Goal: Information Seeking & Learning: Learn about a topic

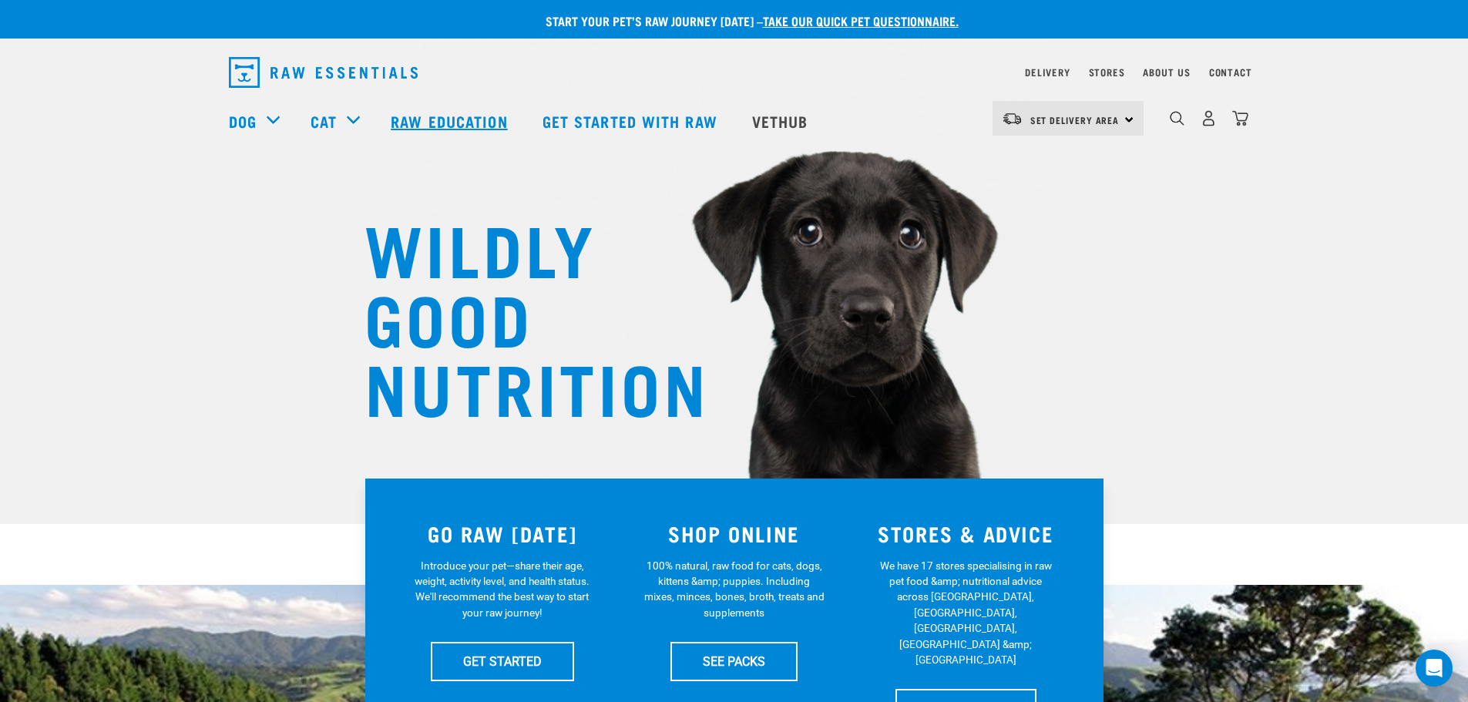
click at [451, 119] on link "Raw Education" at bounding box center [450, 121] width 151 height 62
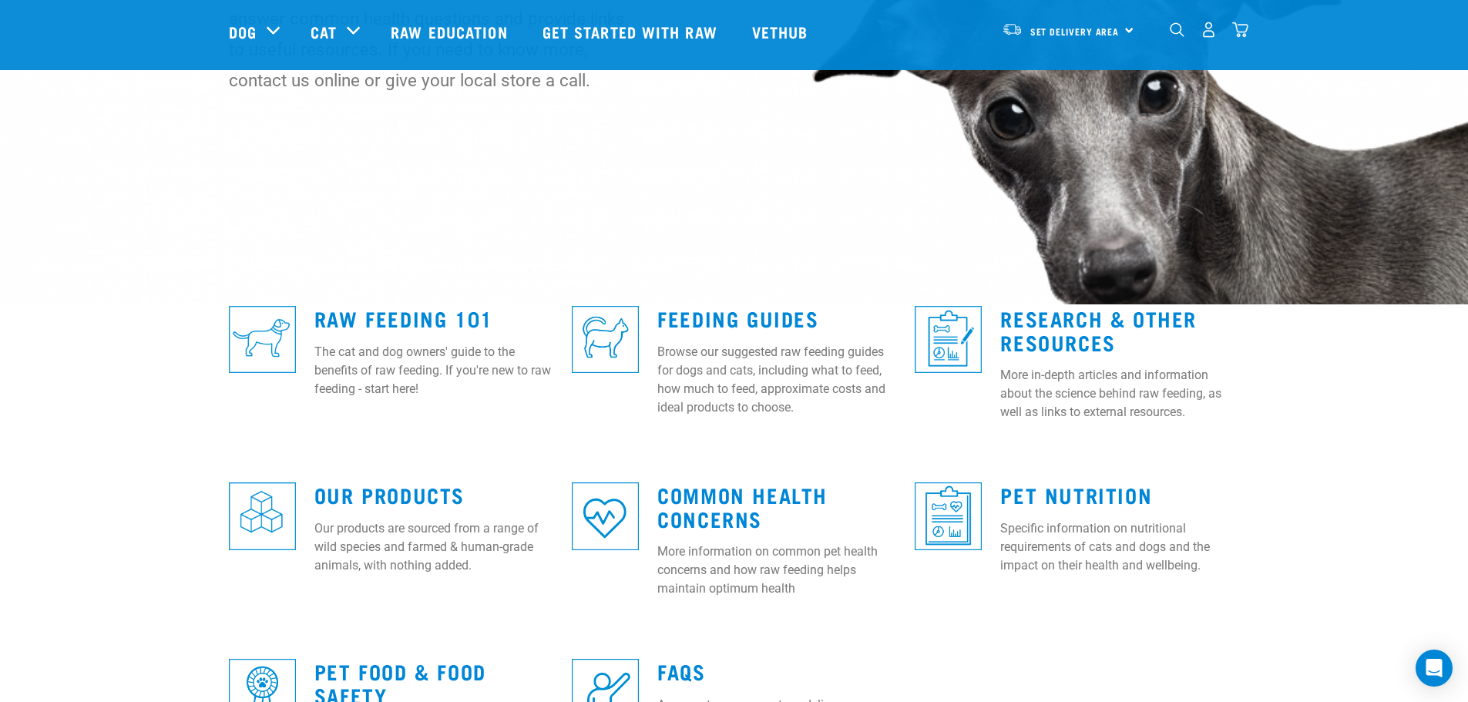
scroll to position [385, 0]
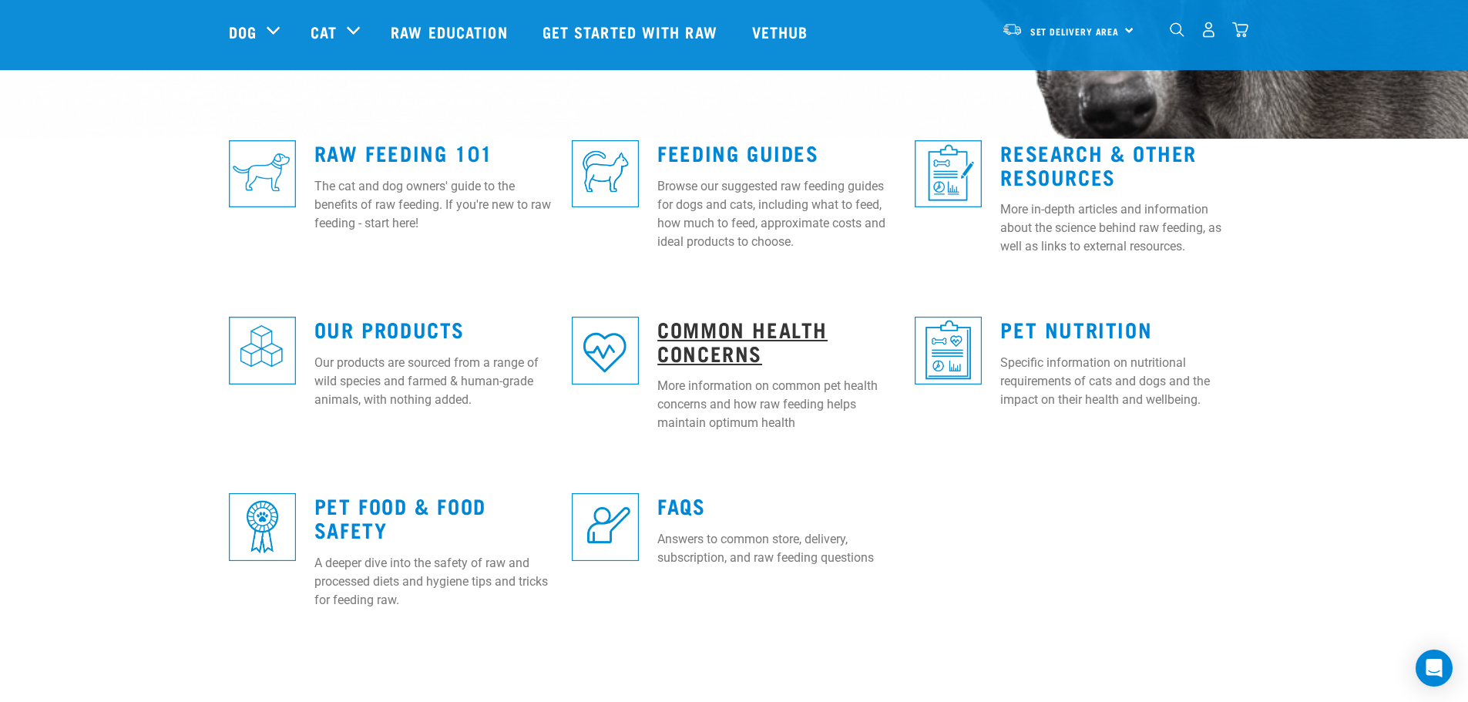
click at [711, 323] on link "Common Health Concerns" at bounding box center [743, 340] width 170 height 35
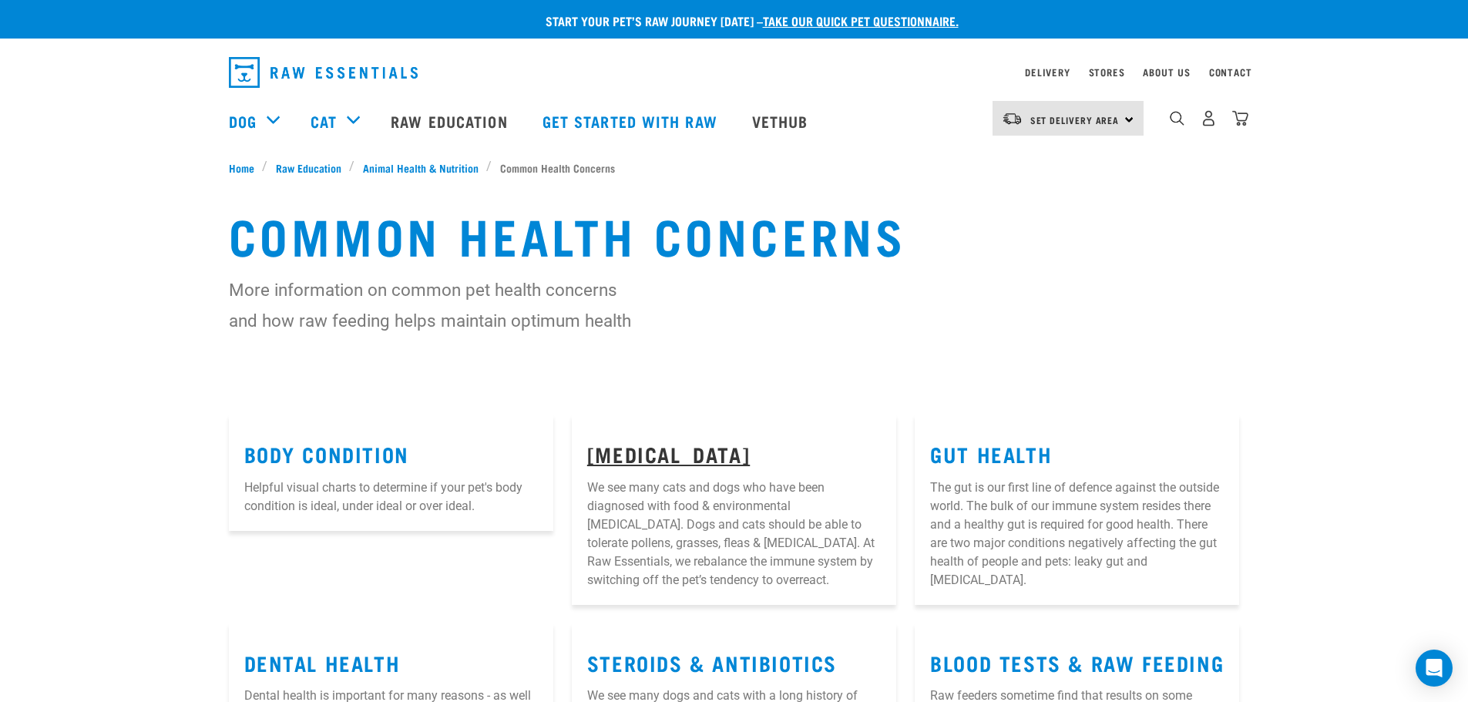
click at [658, 457] on link "[MEDICAL_DATA]" at bounding box center [668, 454] width 163 height 12
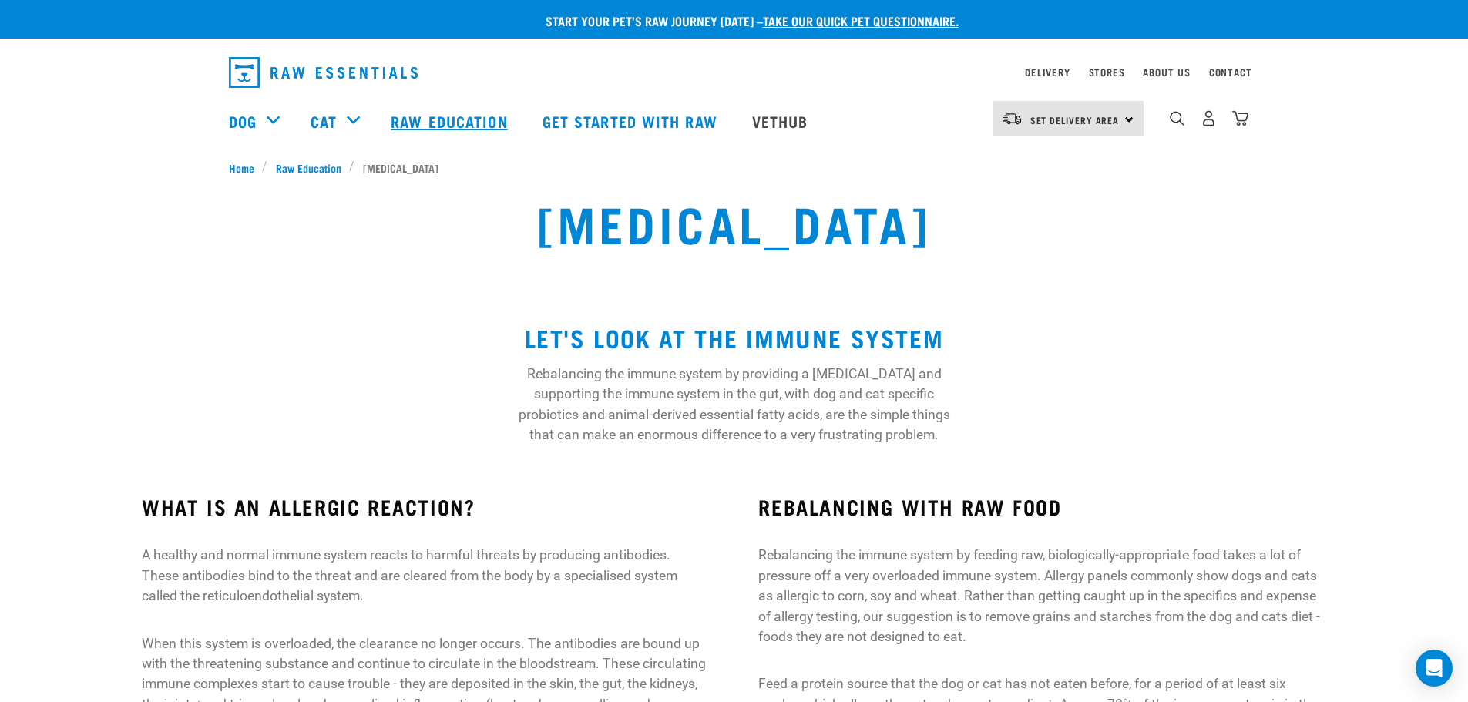
click at [470, 126] on link "Raw Education" at bounding box center [450, 121] width 151 height 62
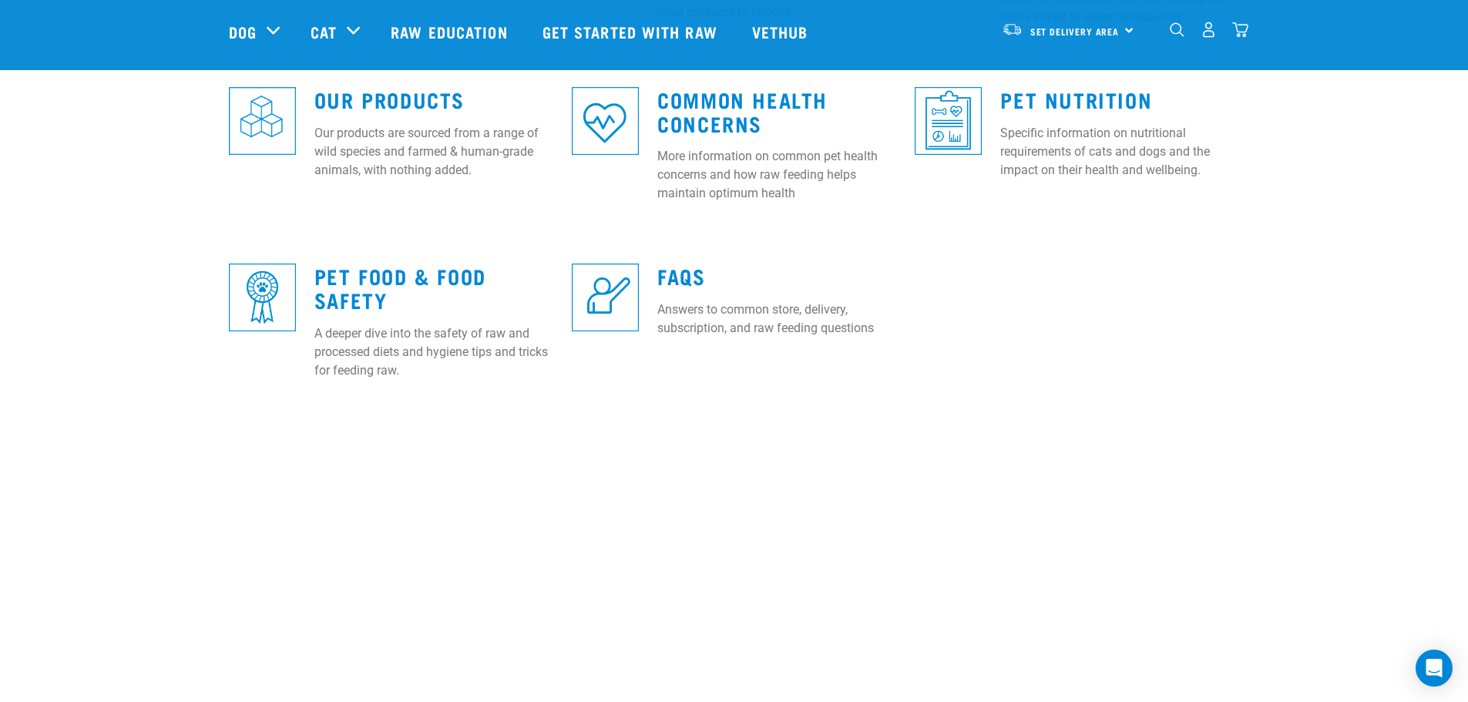
scroll to position [616, 0]
click at [687, 278] on link "FAQs" at bounding box center [682, 275] width 48 height 12
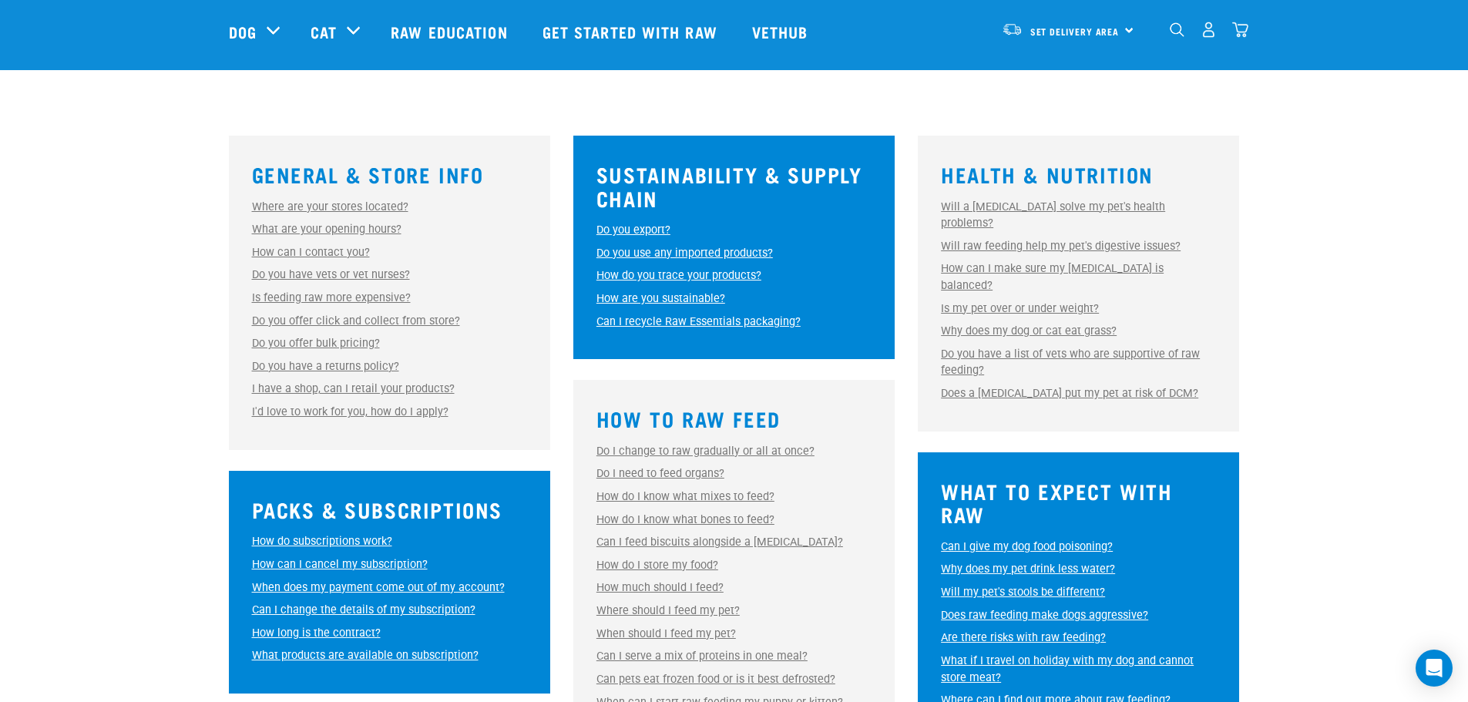
scroll to position [385, 0]
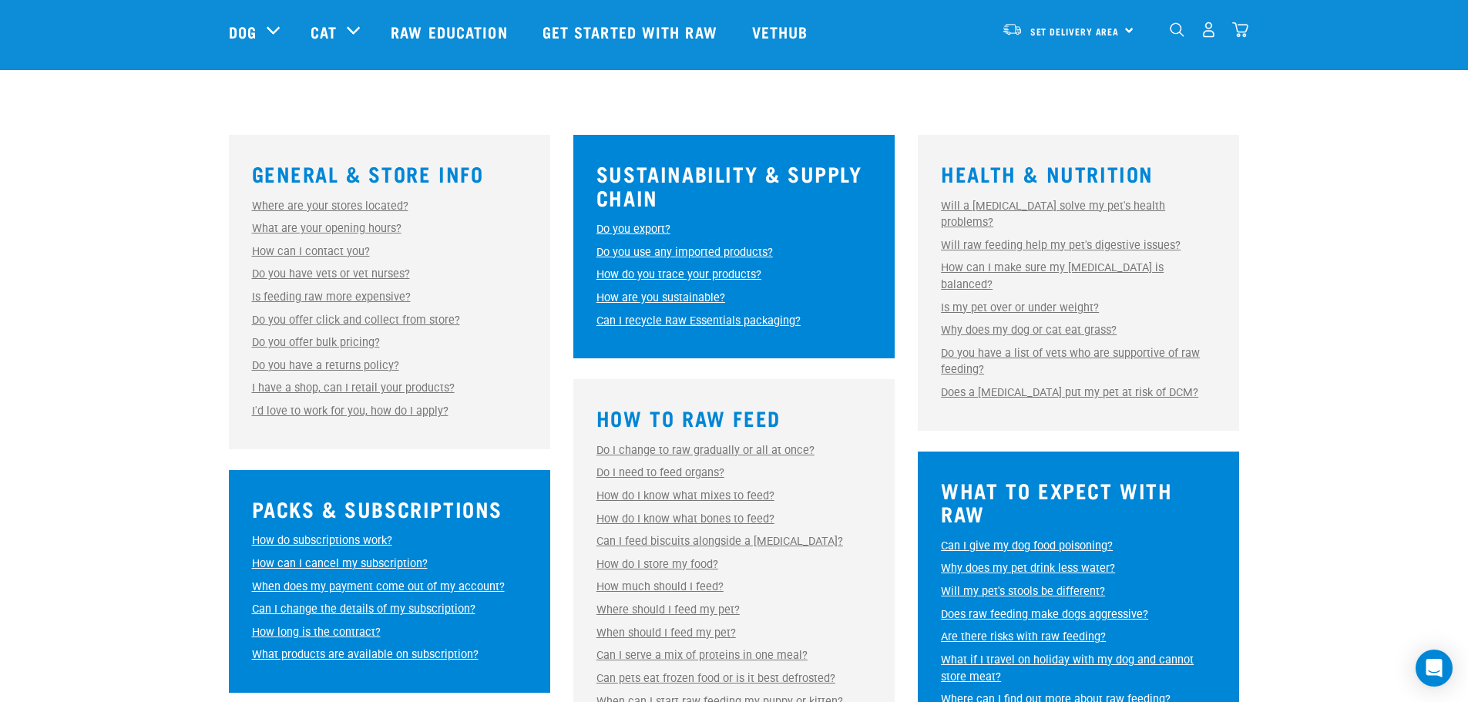
click at [666, 450] on link "Do I change to raw gradually or all at once?" at bounding box center [706, 450] width 218 height 13
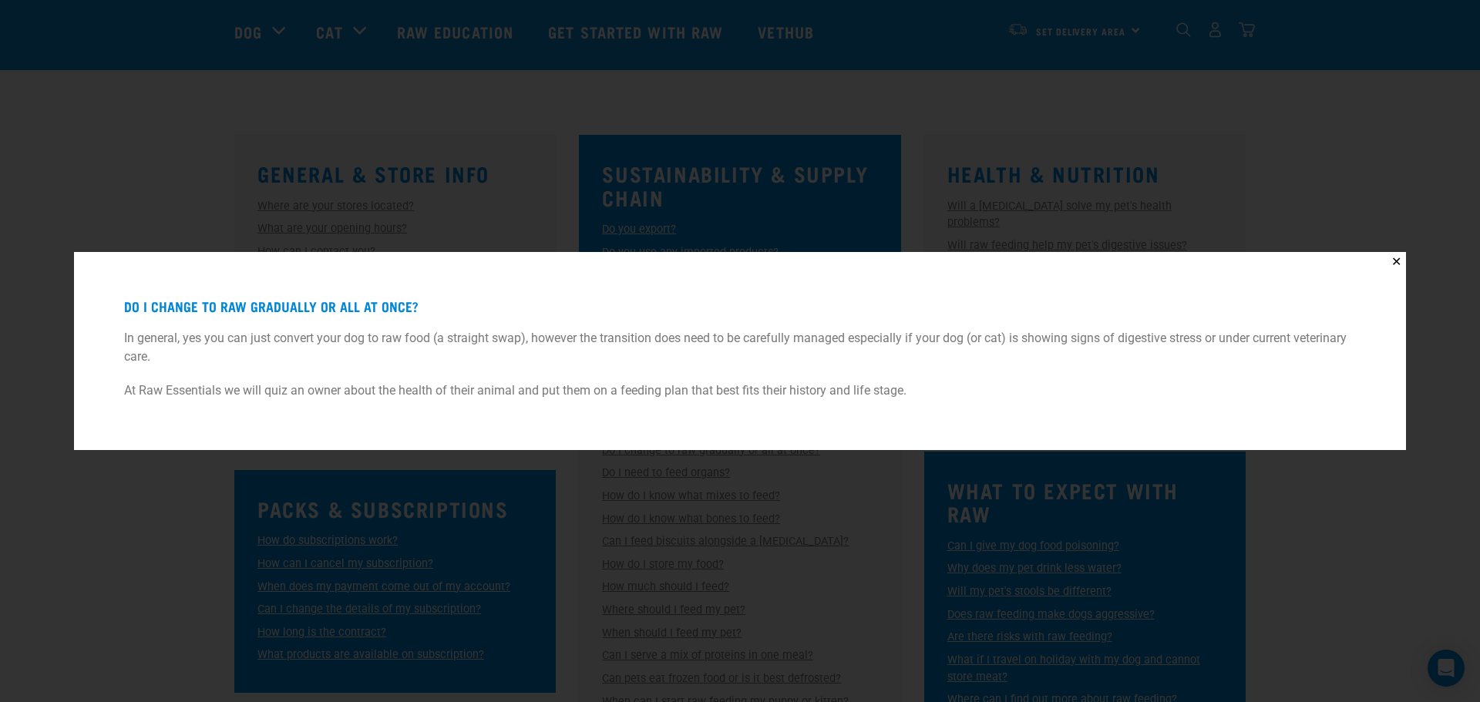
click at [702, 164] on div "✕ Do I change to raw gradually or all at once? In general, yes you can just con…" at bounding box center [740, 351] width 1480 height 702
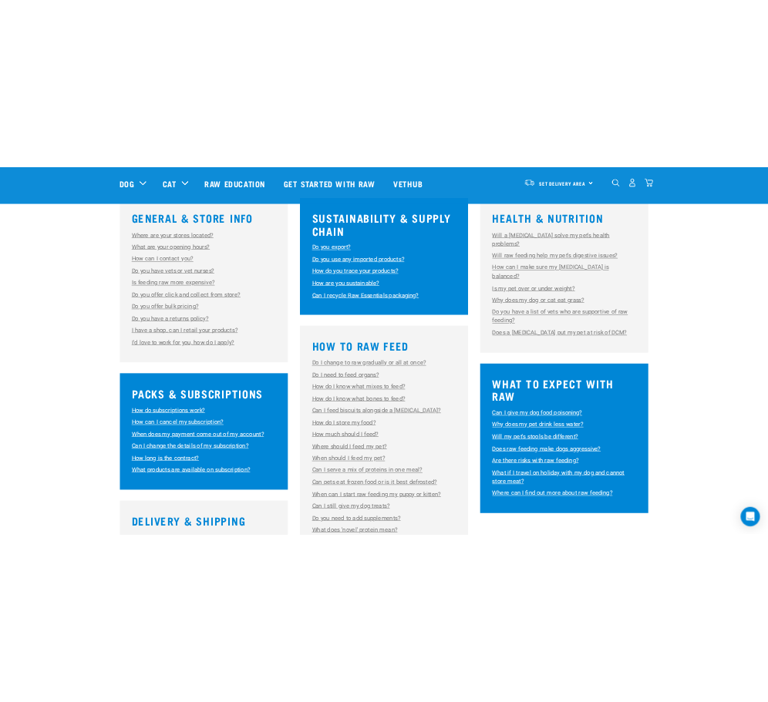
scroll to position [463, 0]
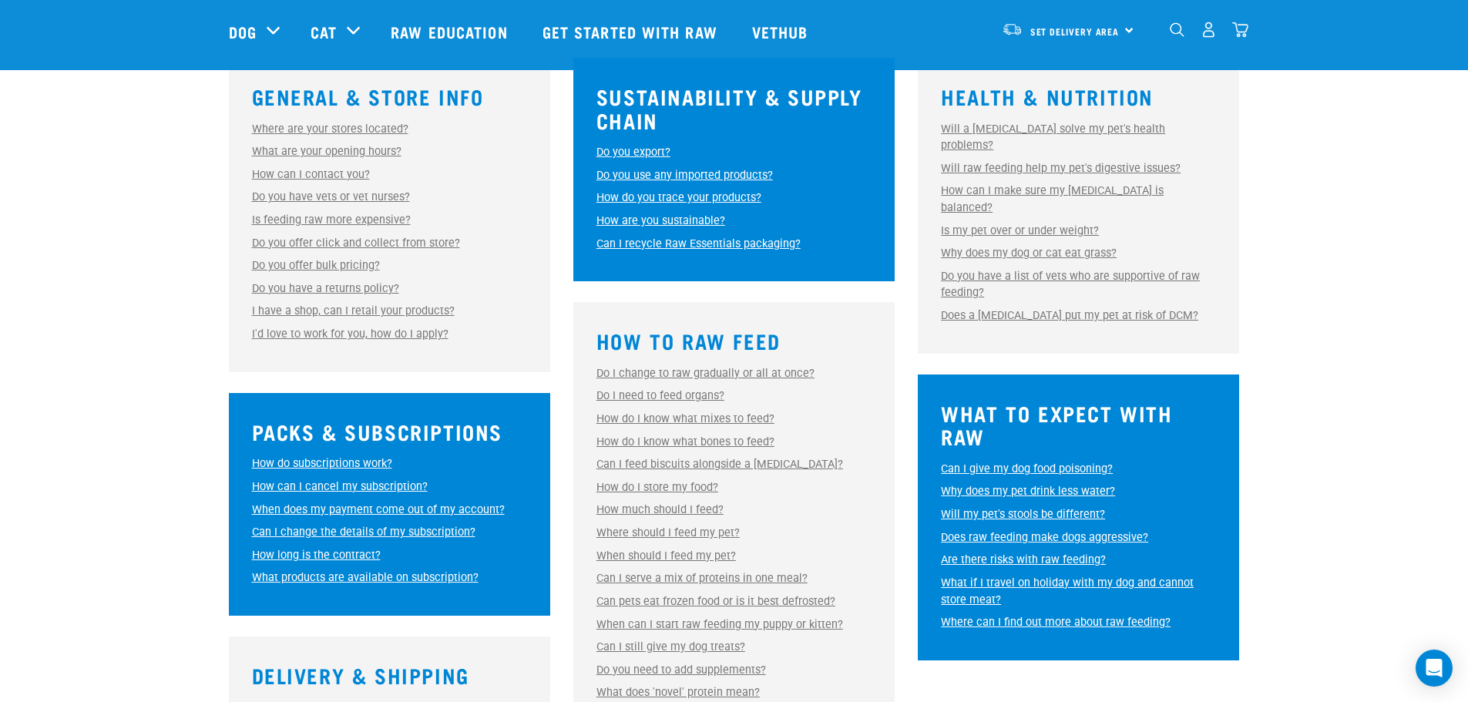
click at [403, 242] on link "Do you offer click and collect from store?" at bounding box center [356, 243] width 208 height 13
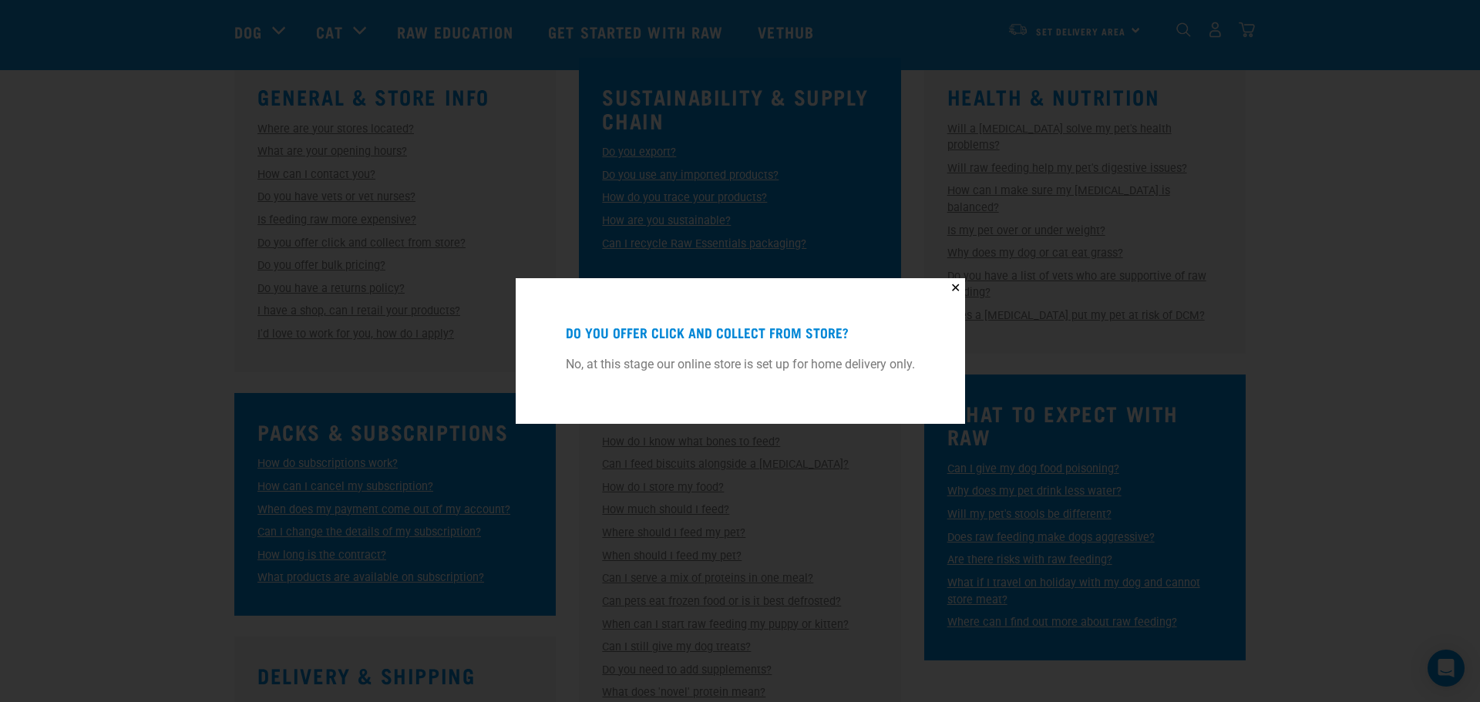
click at [593, 188] on div "✕ Do you offer click and collect from store? No, at this stage our online store…" at bounding box center [740, 351] width 1480 height 702
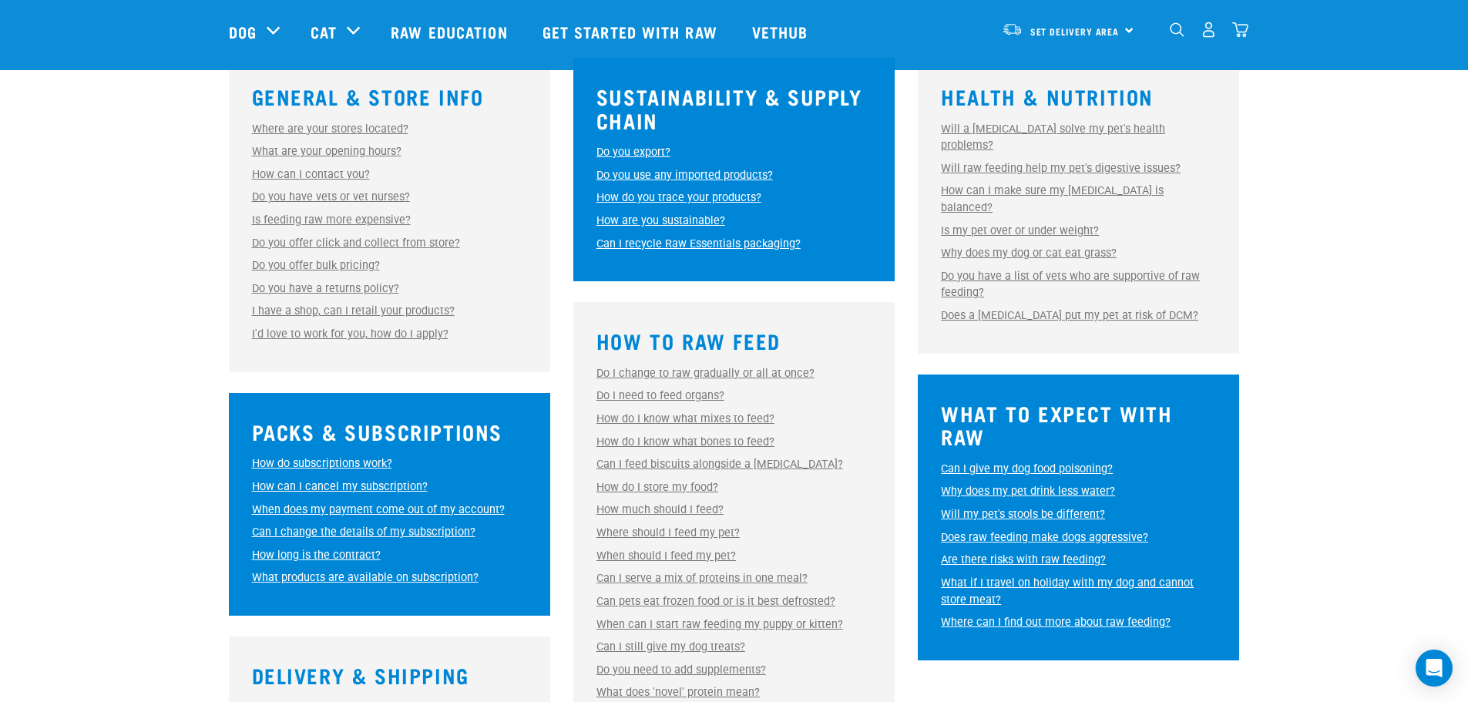
drag, startPoint x: 173, startPoint y: 311, endPoint x: 153, endPoint y: 293, distance: 26.7
click at [153, 293] on div "General & Store Info Where are your stores located? Where are your stores locat…" at bounding box center [734, 459] width 1468 height 840
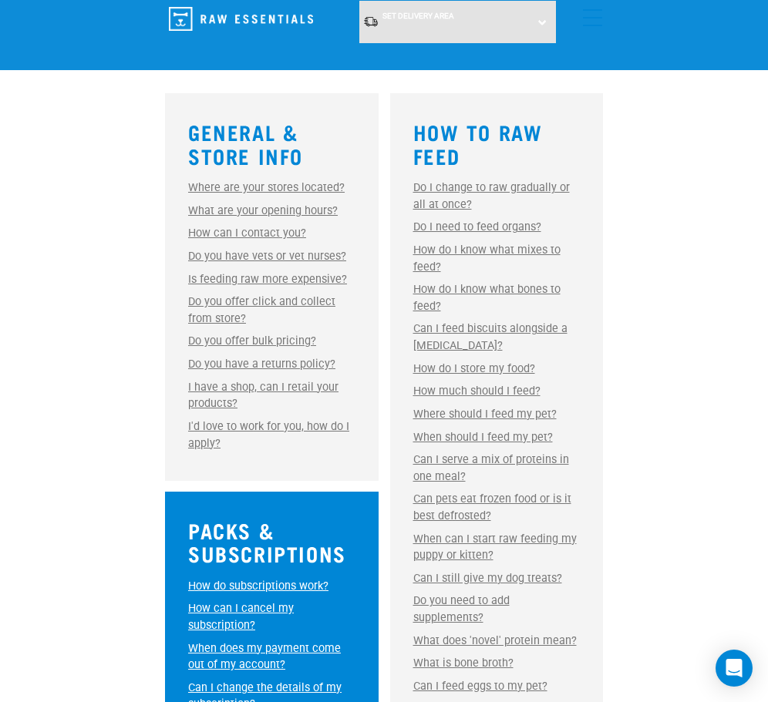
click at [287, 335] on link "Do you offer bulk pricing?" at bounding box center [252, 341] width 128 height 13
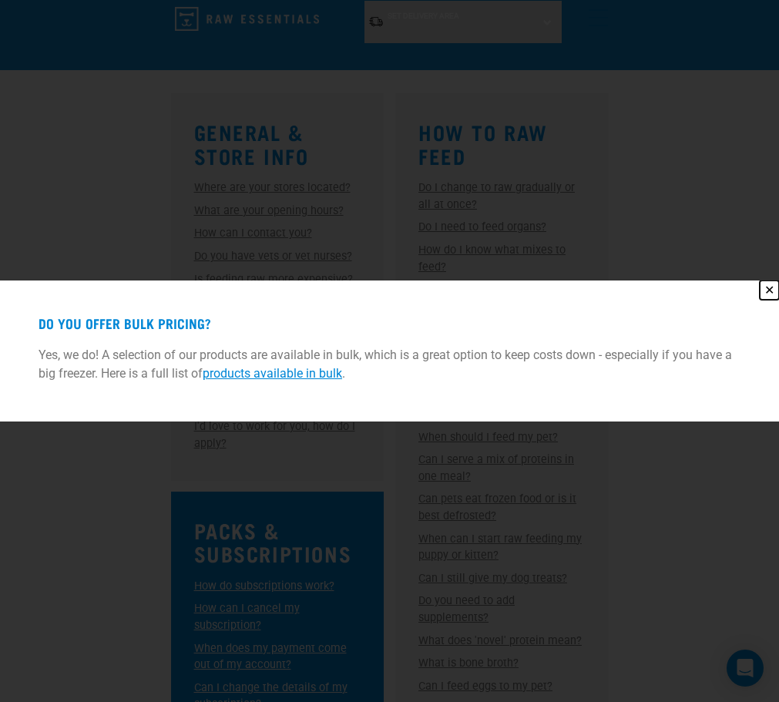
click at [778, 288] on button "✕" at bounding box center [769, 290] width 19 height 19
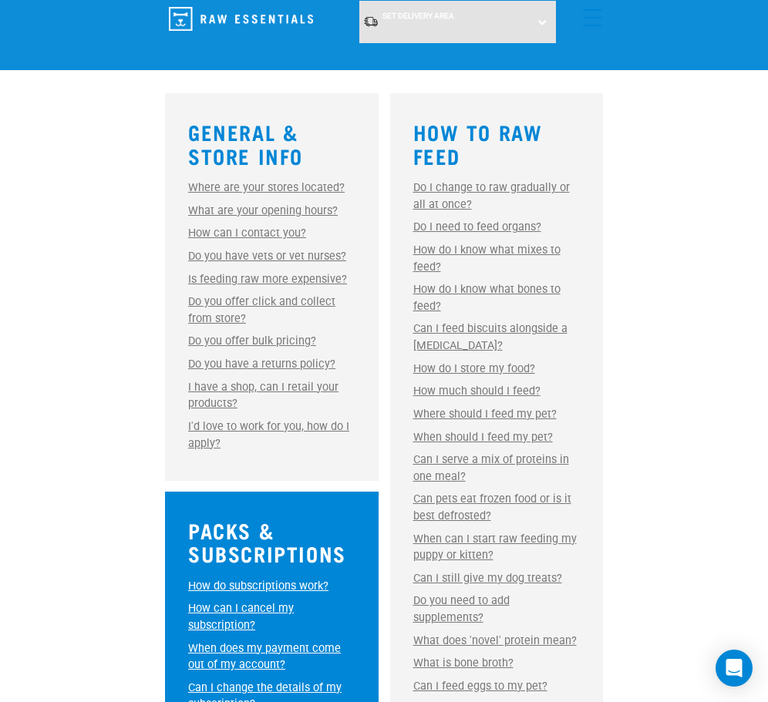
click at [477, 322] on link "Can I feed biscuits alongside a raw diet?" at bounding box center [490, 337] width 154 height 30
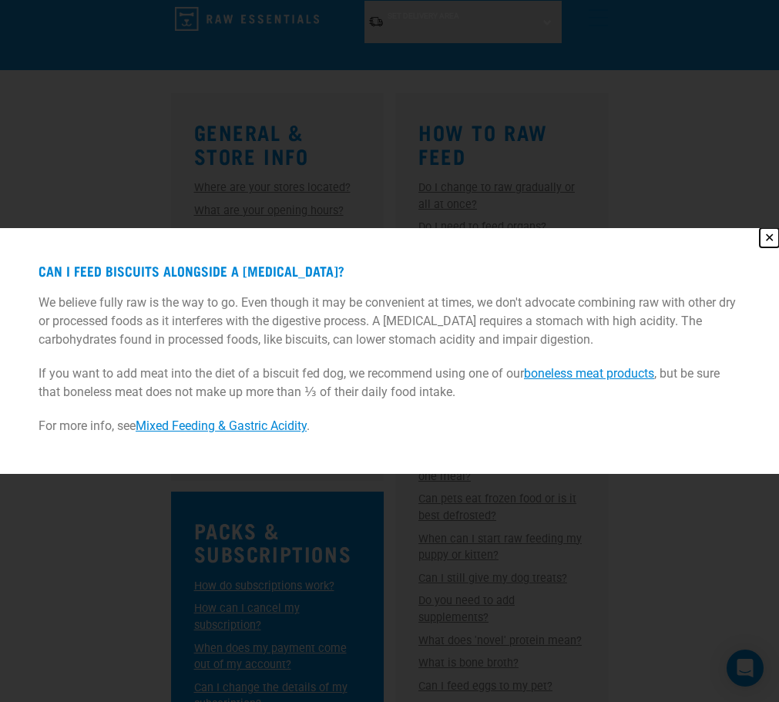
drag, startPoint x: 769, startPoint y: 236, endPoint x: 736, endPoint y: 244, distance: 33.5
click at [767, 236] on button "✕" at bounding box center [769, 237] width 19 height 19
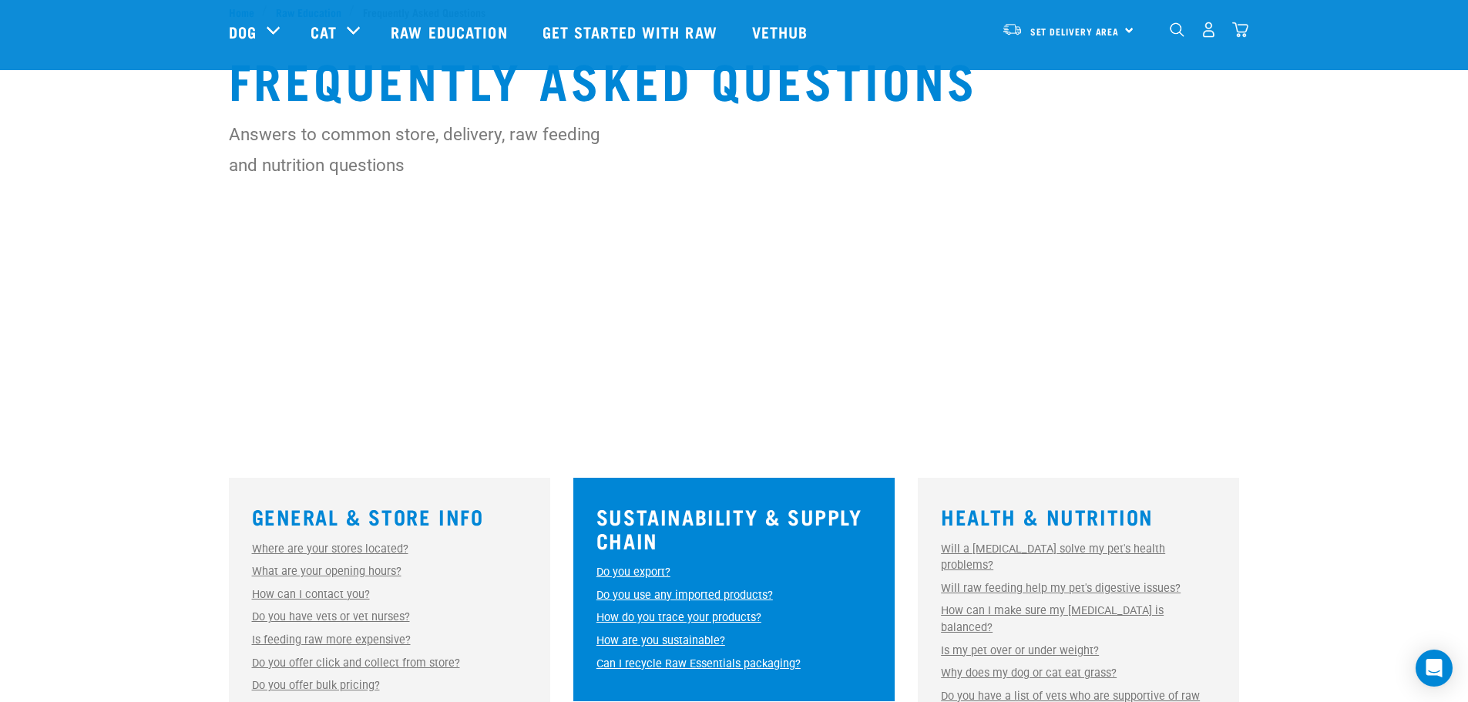
scroll to position [0, 0]
